Goal: Information Seeking & Learning: Learn about a topic

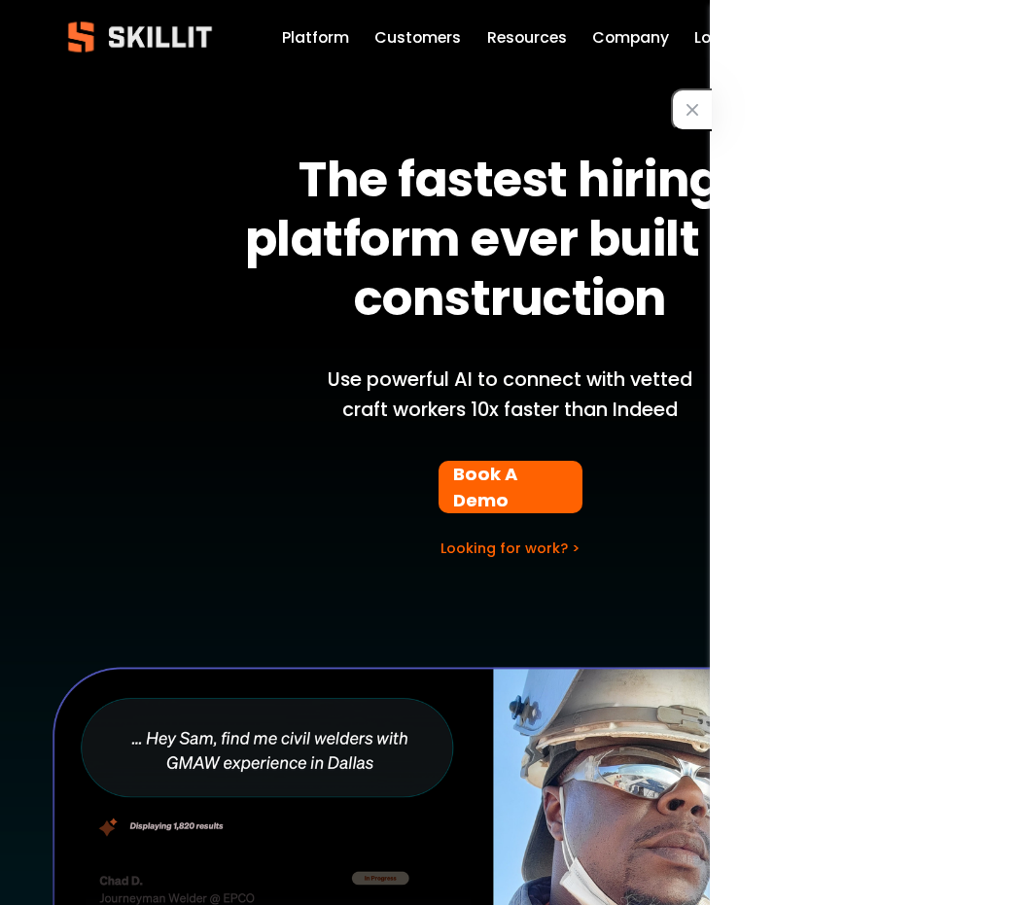
click at [527, 326] on strong "The fastest hiring platform ever built for construction" at bounding box center [516, 239] width 542 height 187
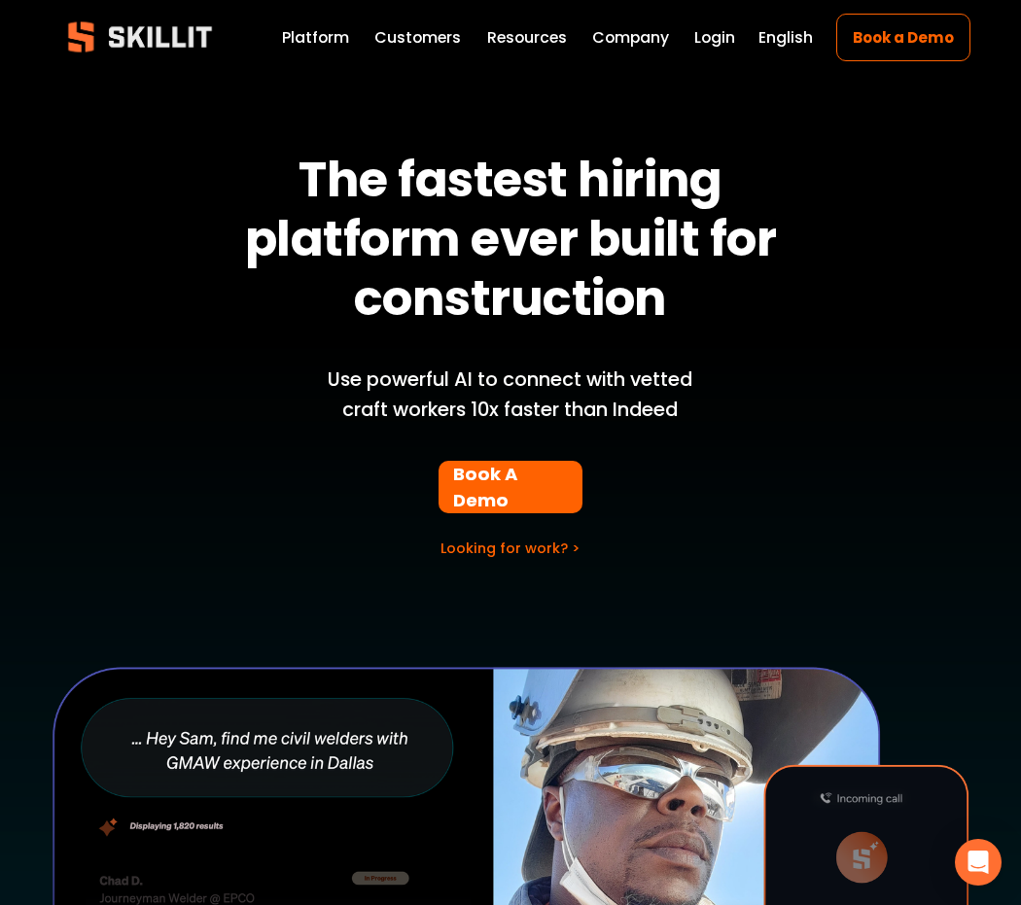
click at [315, 32] on link "Platform" at bounding box center [315, 37] width 67 height 26
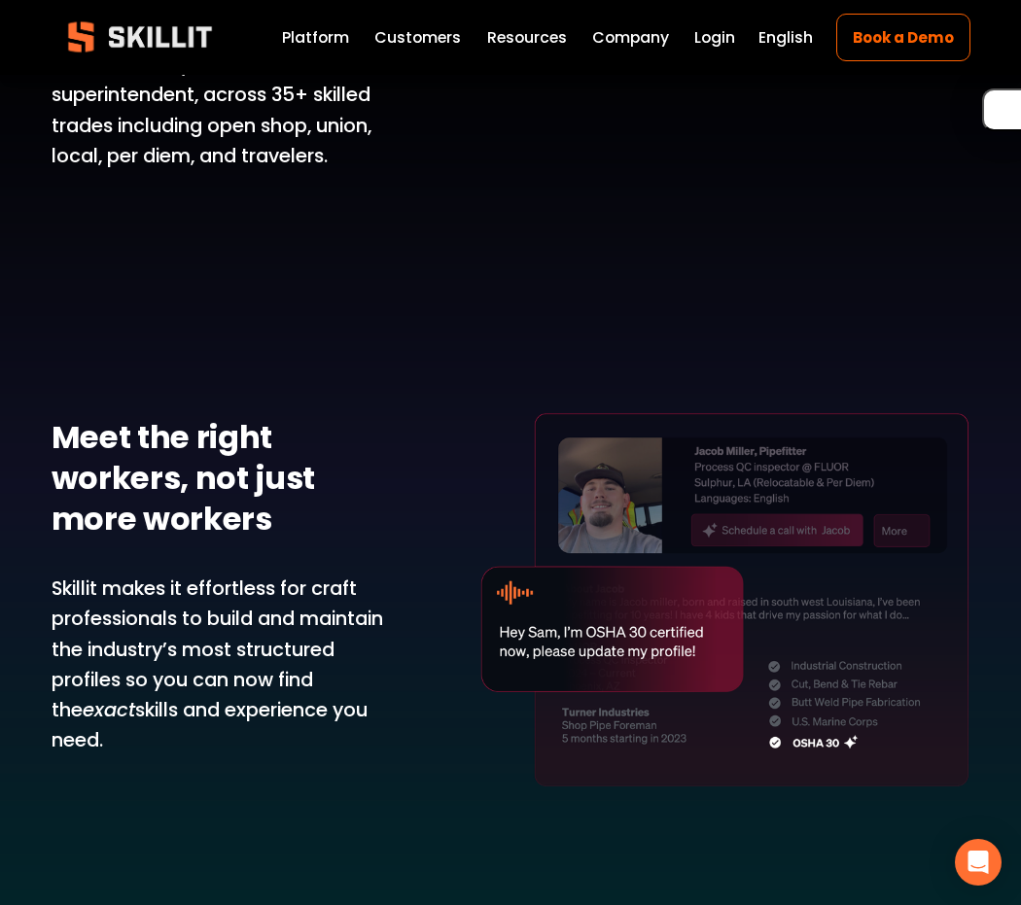
scroll to position [1139, 0]
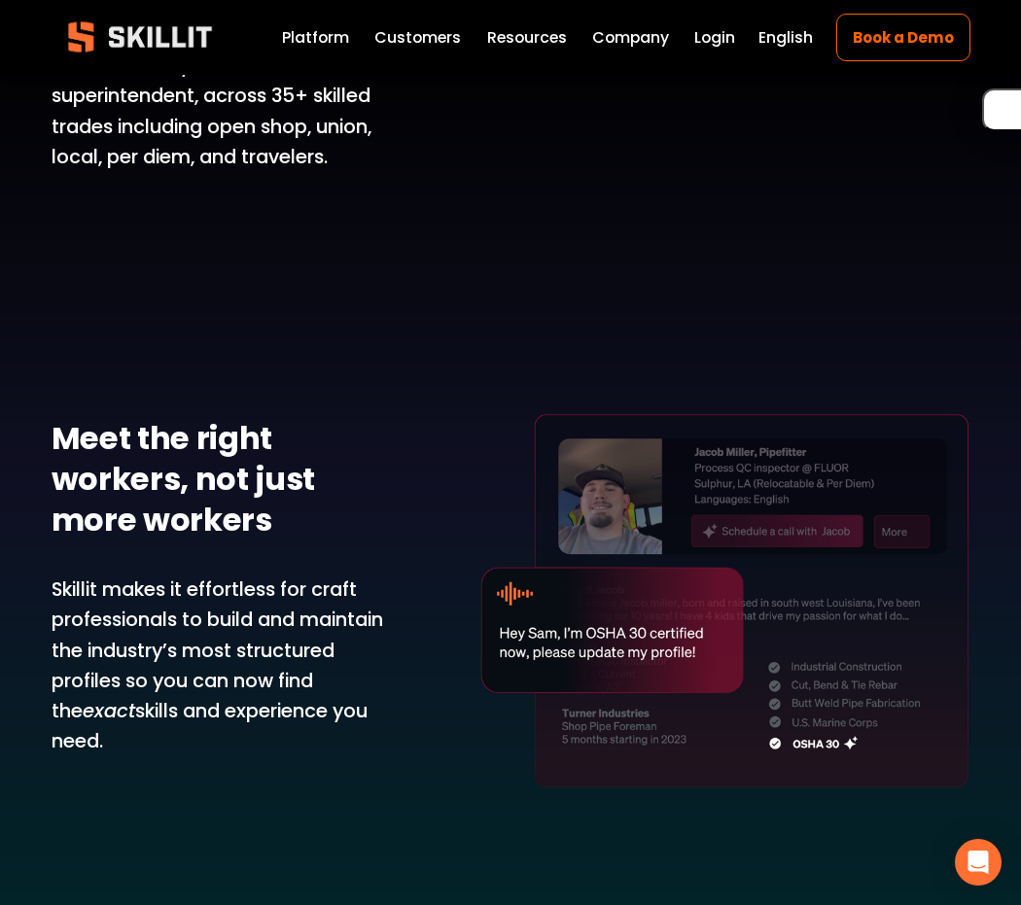
drag, startPoint x: 0, startPoint y: 0, endPoint x: 568, endPoint y: 282, distance: 633.9
click at [568, 282] on div "Solve your labor shortage with America’s largest database of vetted craft Skill…" at bounding box center [510, 294] width 1021 height 1244
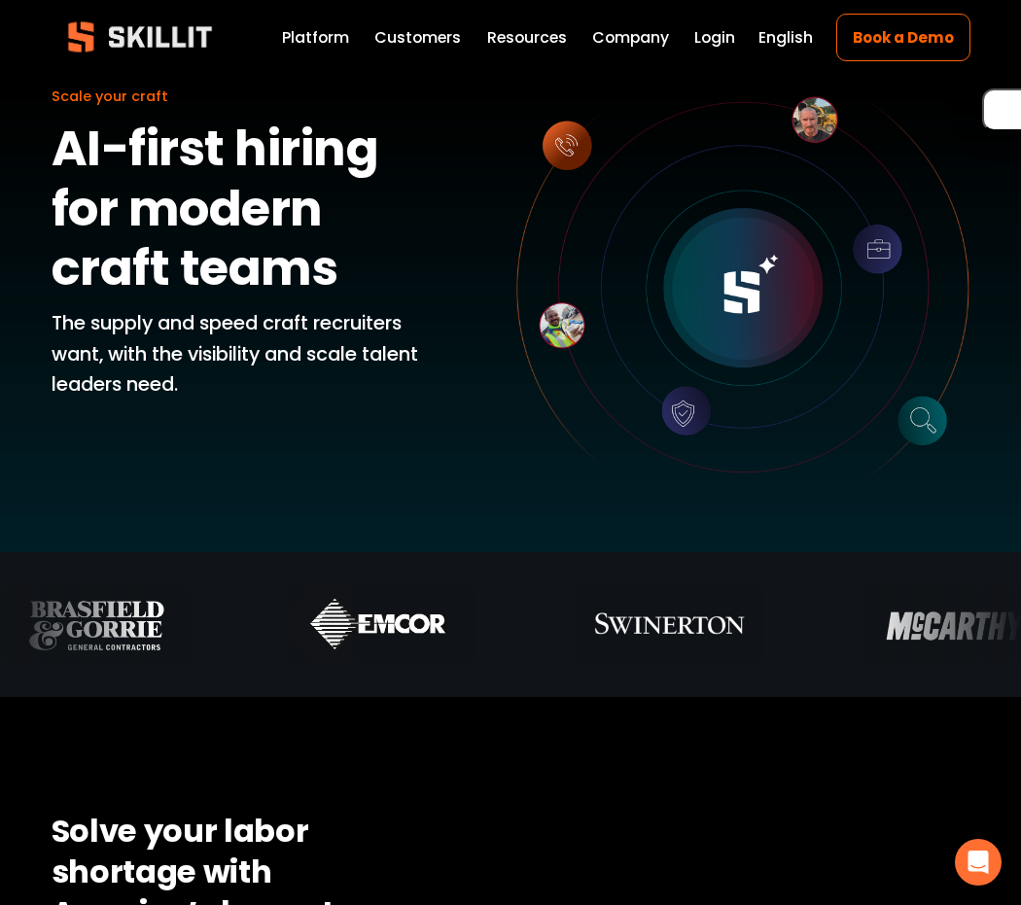
scroll to position [0, 0]
